Goal: Use online tool/utility

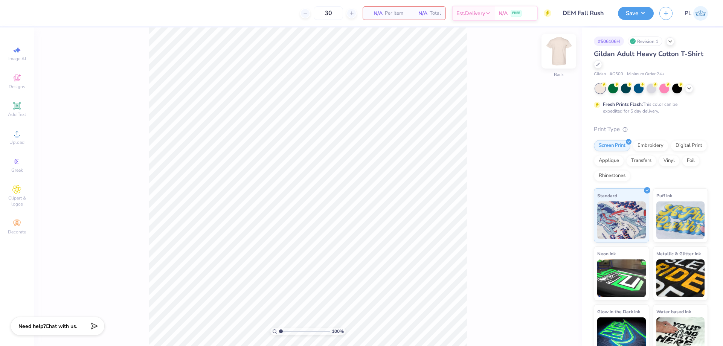
click at [565, 53] on img at bounding box center [559, 51] width 30 height 30
click at [559, 52] on img at bounding box center [559, 51] width 30 height 30
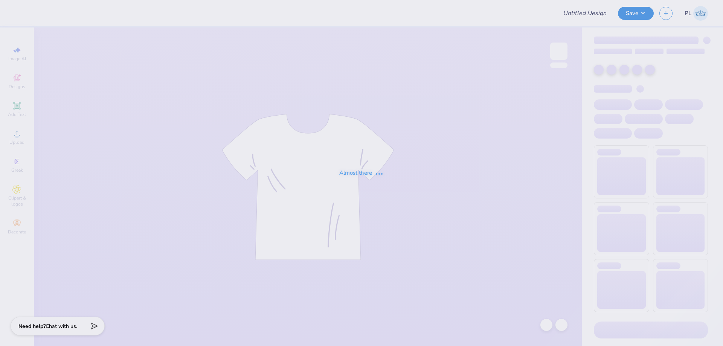
type input "DEM Fall Rush"
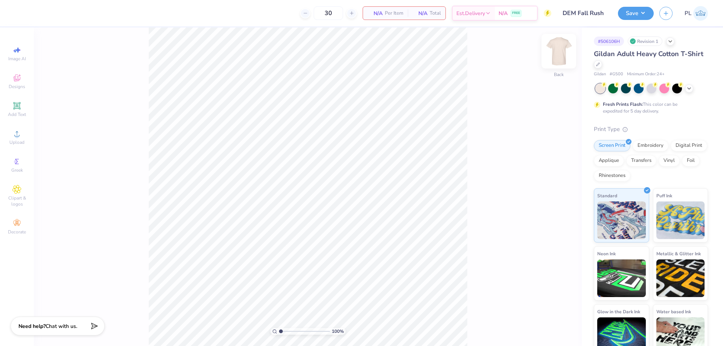
click at [559, 57] on img at bounding box center [559, 51] width 30 height 30
